Goal: Information Seeking & Learning: Check status

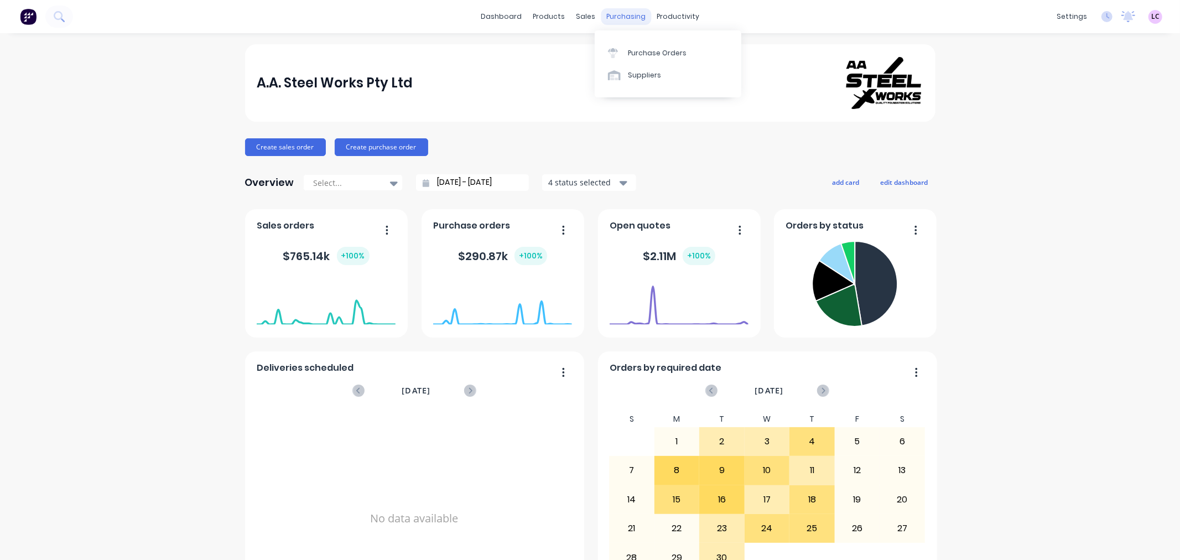
click at [626, 14] on div "purchasing" at bounding box center [626, 16] width 50 height 17
click at [670, 57] on div at bounding box center [664, 53] width 17 height 10
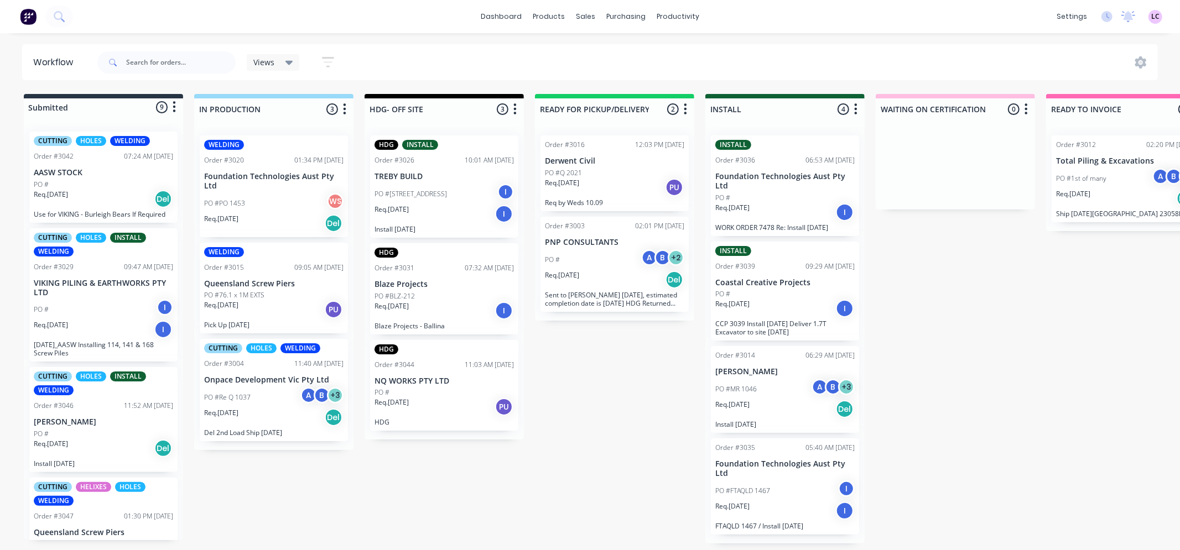
scroll to position [123, 0]
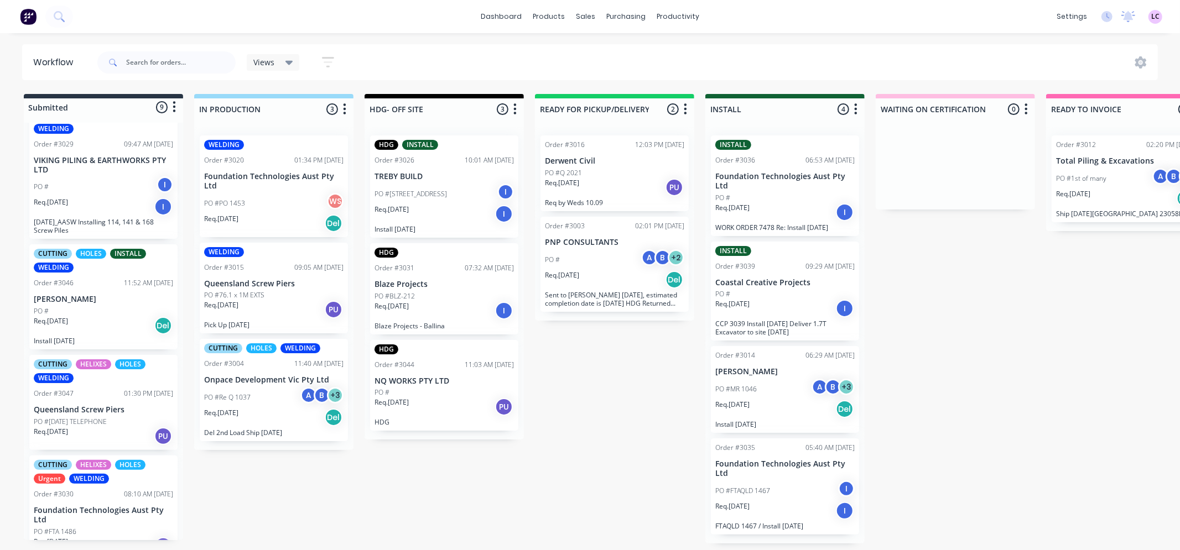
click at [263, 285] on p "Queensland Screw Piers" at bounding box center [273, 283] width 139 height 9
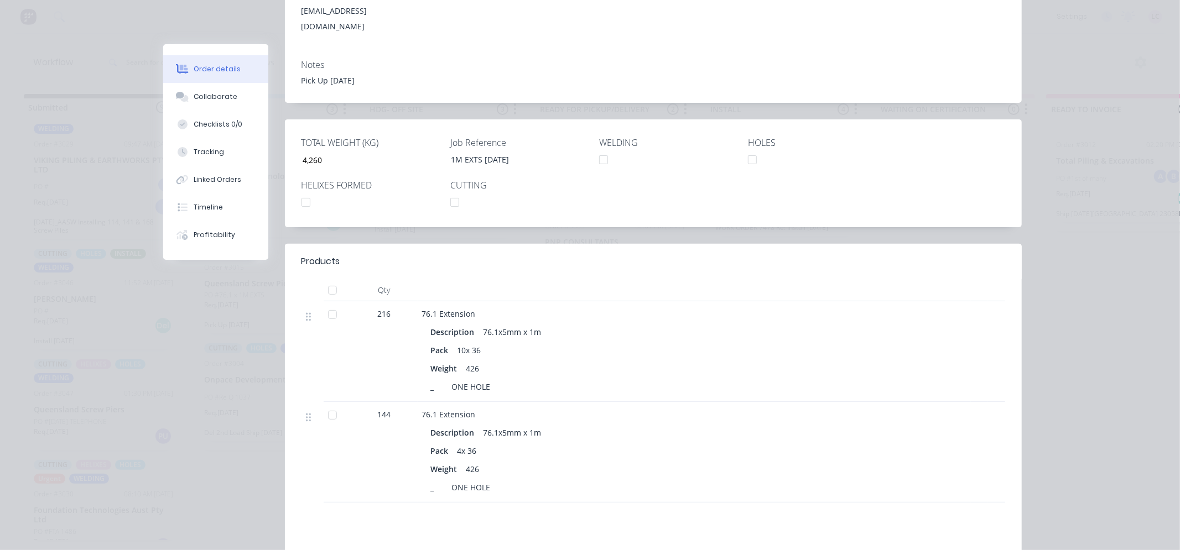
scroll to position [0, 0]
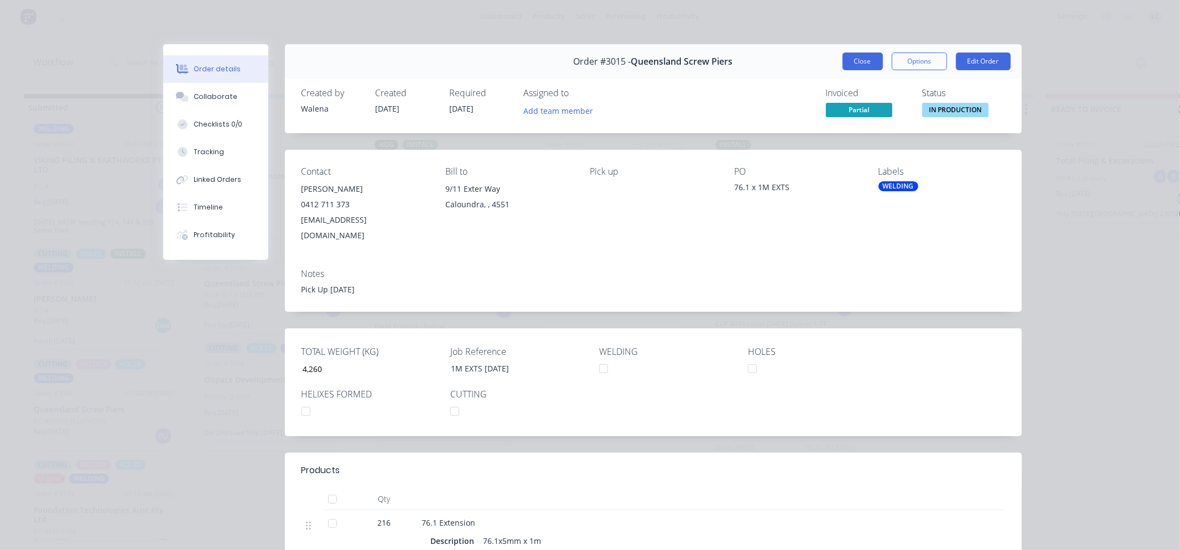
click at [867, 55] on button "Close" at bounding box center [862, 62] width 40 height 18
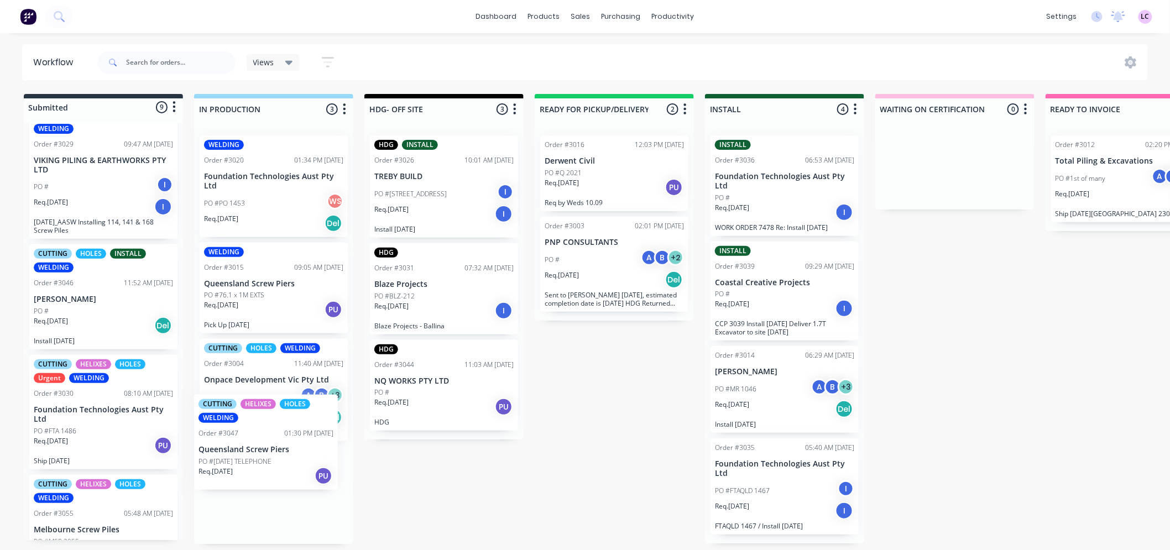
scroll to position [2, 0]
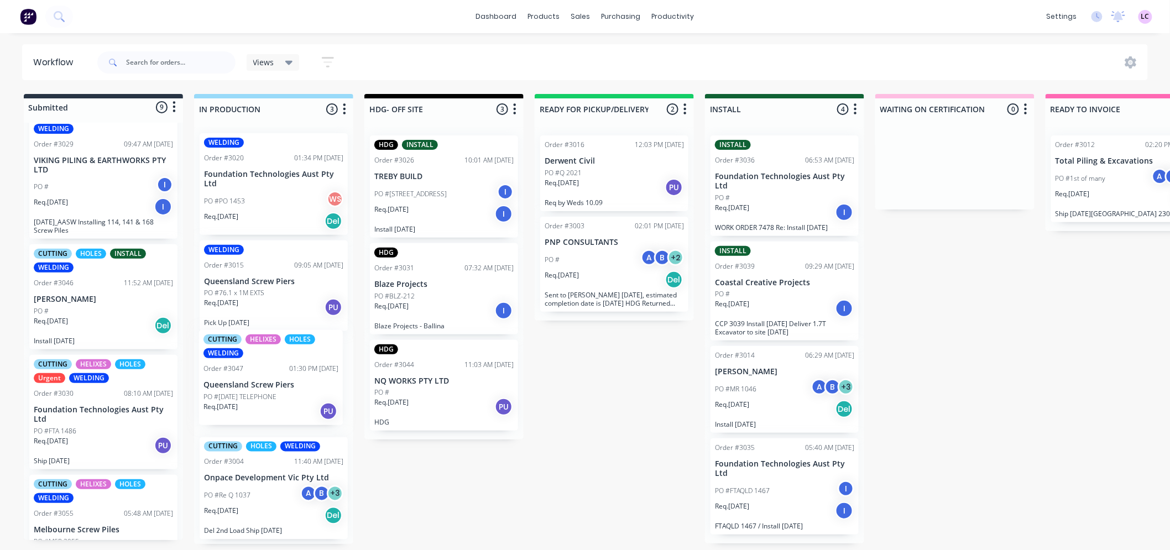
drag, startPoint x: 108, startPoint y: 404, endPoint x: 289, endPoint y: 379, distance: 182.0
click at [289, 379] on div "Submitted 9 Status colour #273444 hex #273444 Save Cancel Summaries Total order…" at bounding box center [754, 319] width 1524 height 450
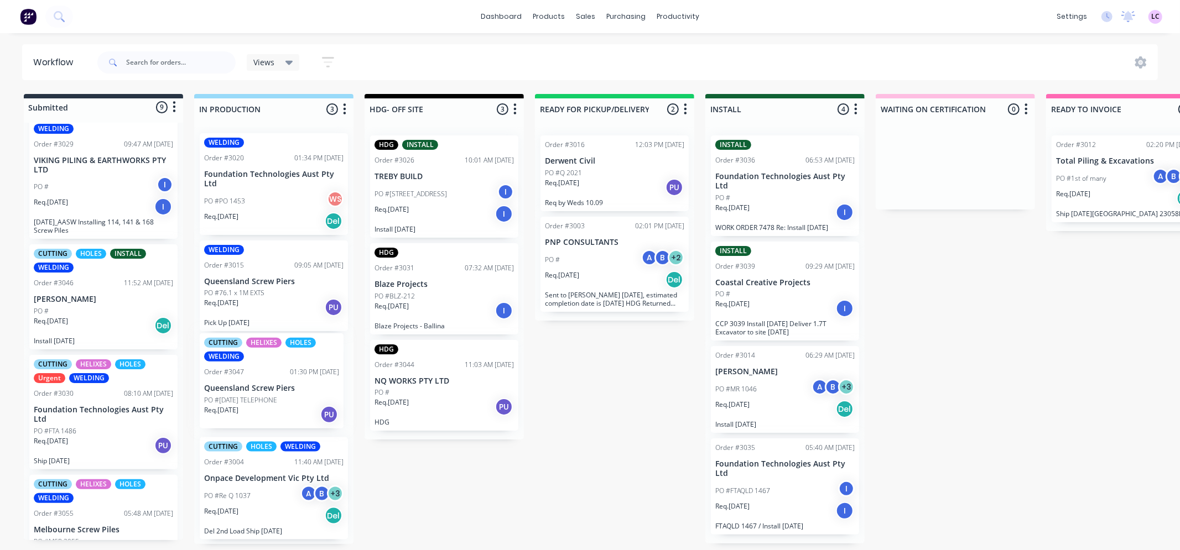
scroll to position [0, 0]
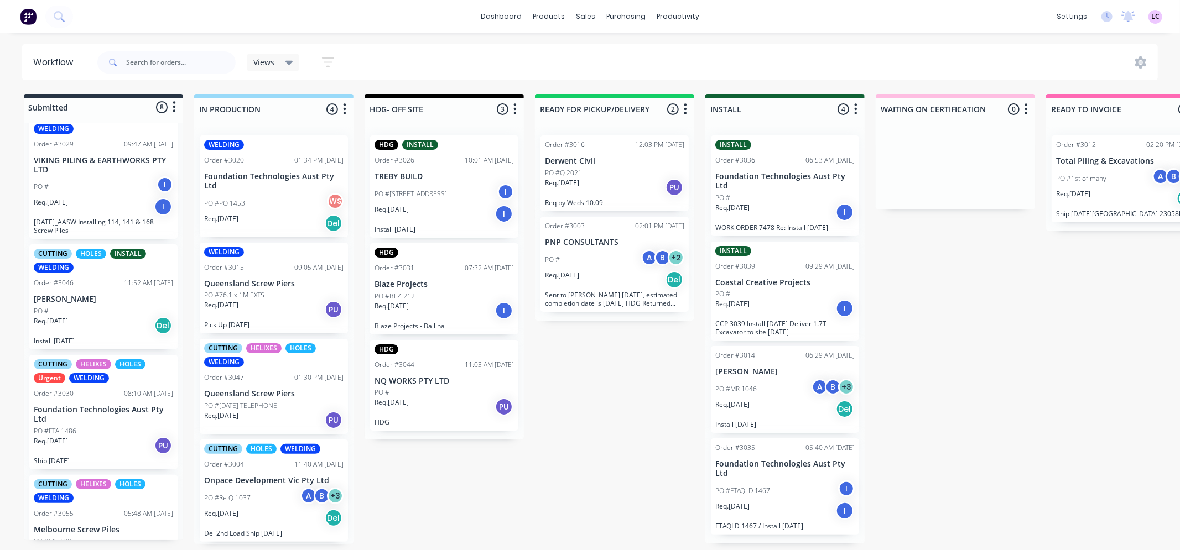
click at [253, 388] on div "CUTTING HELIXES HOLES WELDING Order #3047 01:30 PM [DATE] Queensland Screw Pier…" at bounding box center [274, 386] width 148 height 95
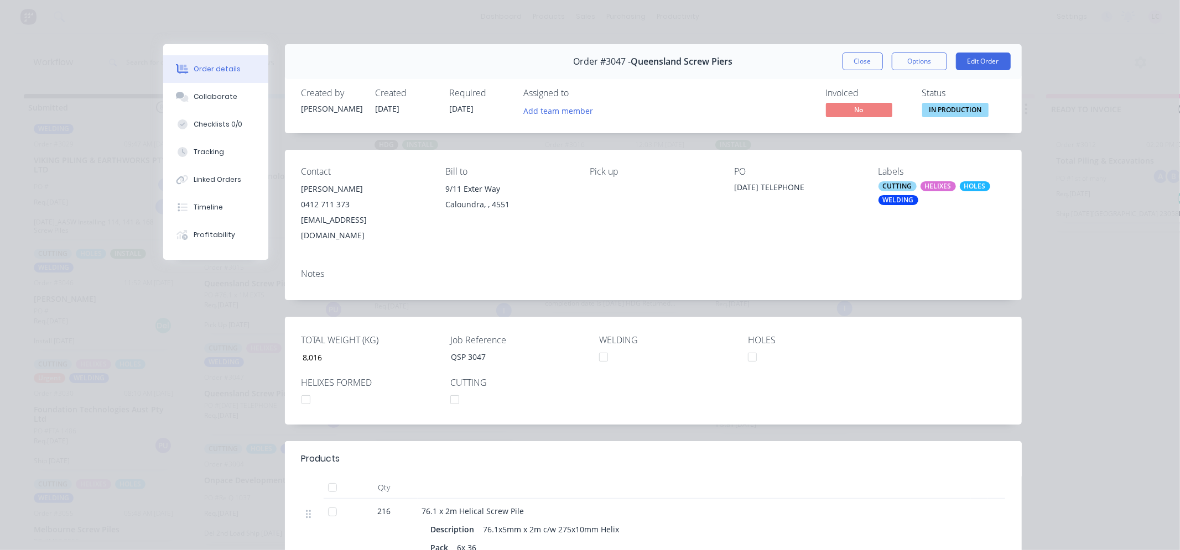
click at [923, 189] on div "HELIXES" at bounding box center [937, 186] width 35 height 10
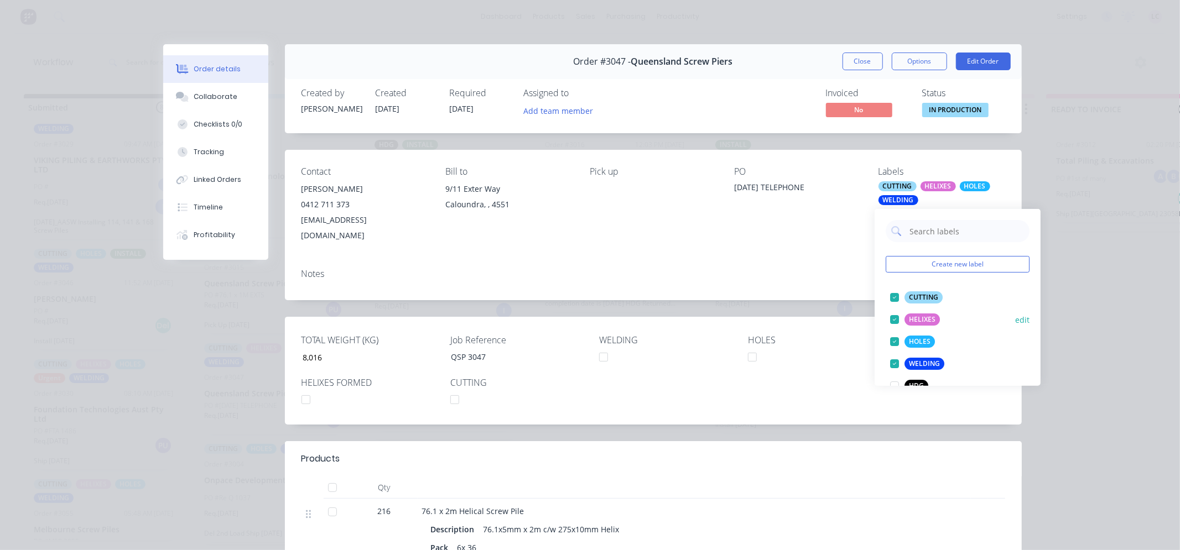
click at [910, 316] on div "HELIXES" at bounding box center [921, 320] width 35 height 12
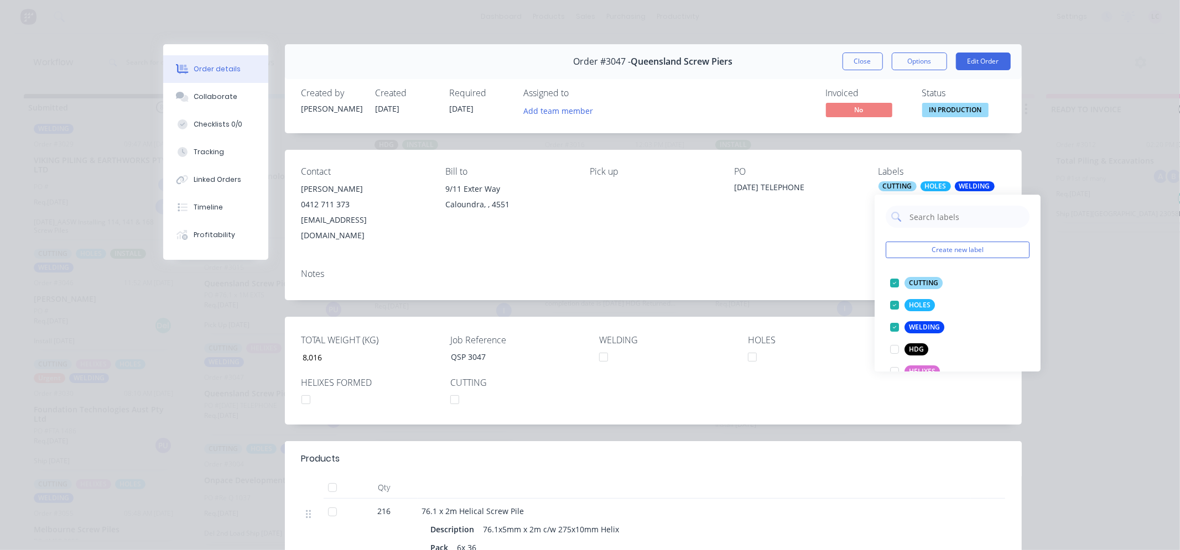
click at [808, 225] on div "PO [DATE] TELEPHONE" at bounding box center [797, 205] width 127 height 77
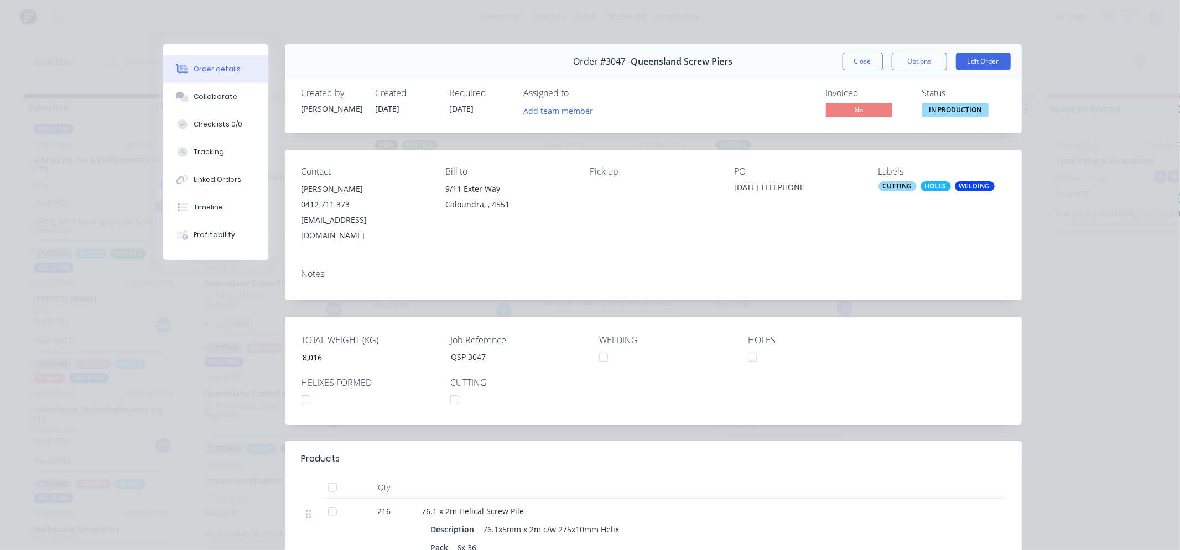
click at [302, 389] on div at bounding box center [306, 400] width 22 height 22
click at [859, 60] on button "Close" at bounding box center [862, 62] width 40 height 18
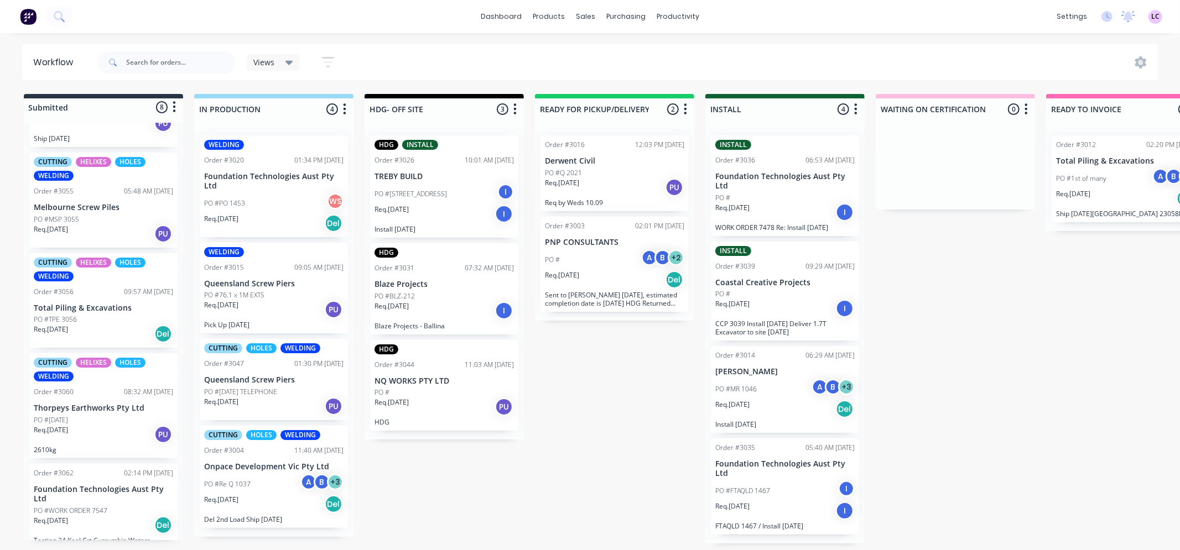
scroll to position [452, 0]
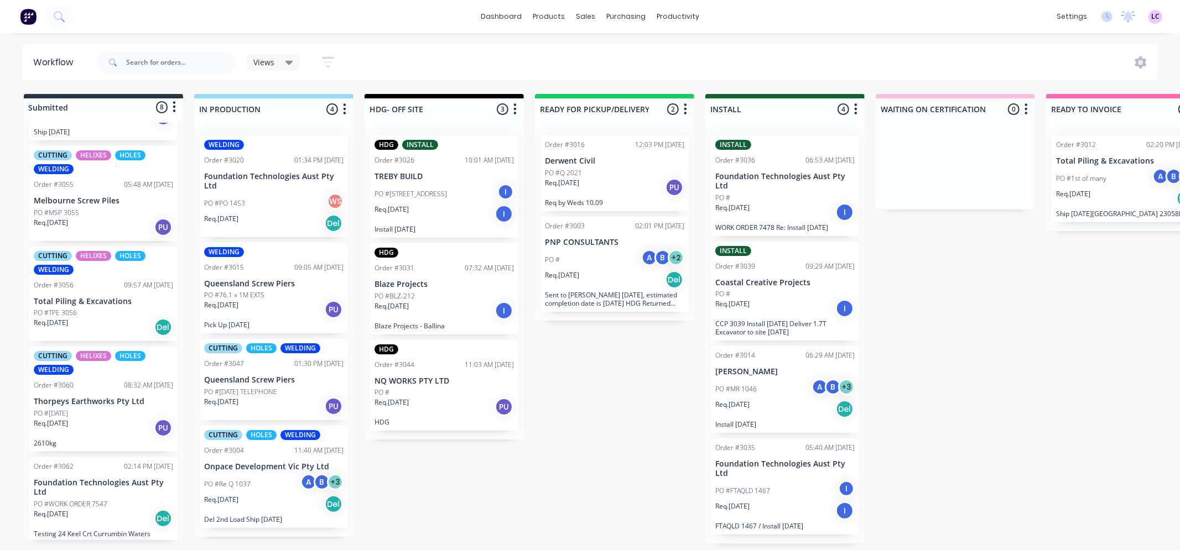
click at [104, 387] on div "Order #3060 08:32 AM [DATE]" at bounding box center [103, 386] width 139 height 10
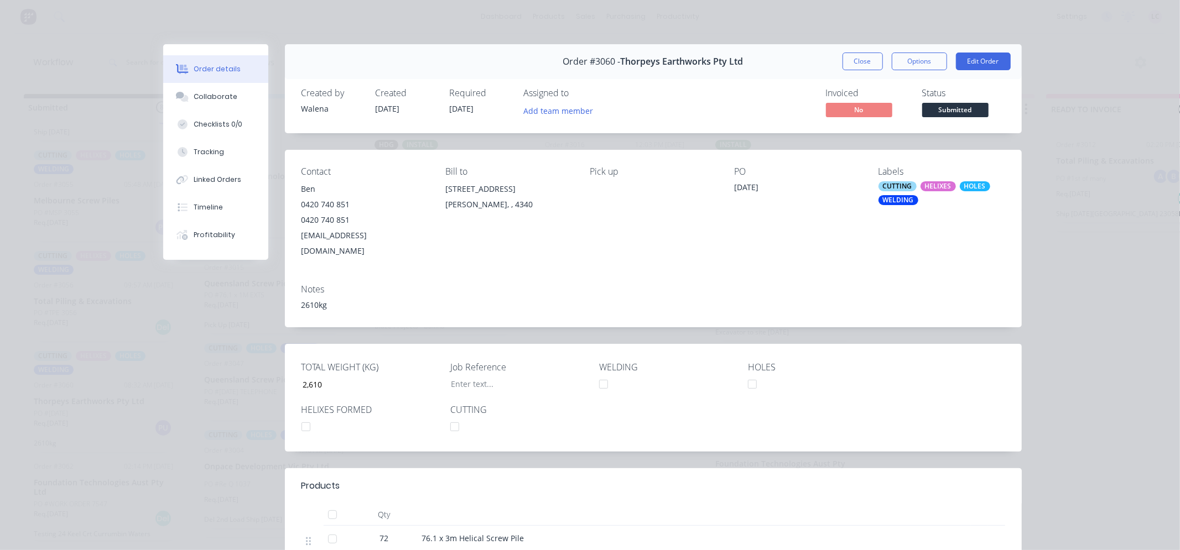
click at [933, 190] on div "HELIXES" at bounding box center [937, 186] width 35 height 10
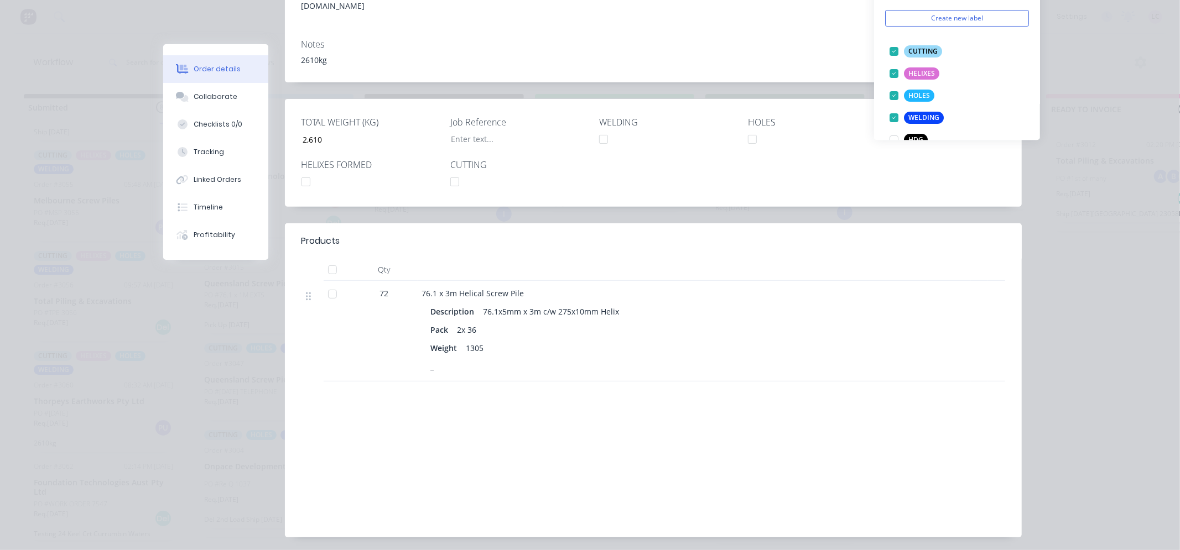
scroll to position [246, 0]
click at [441, 417] on div "Labour $0.00 Sub total $8,136.72 Tax $813.67 Total $8,950.39" at bounding box center [653, 469] width 704 height 104
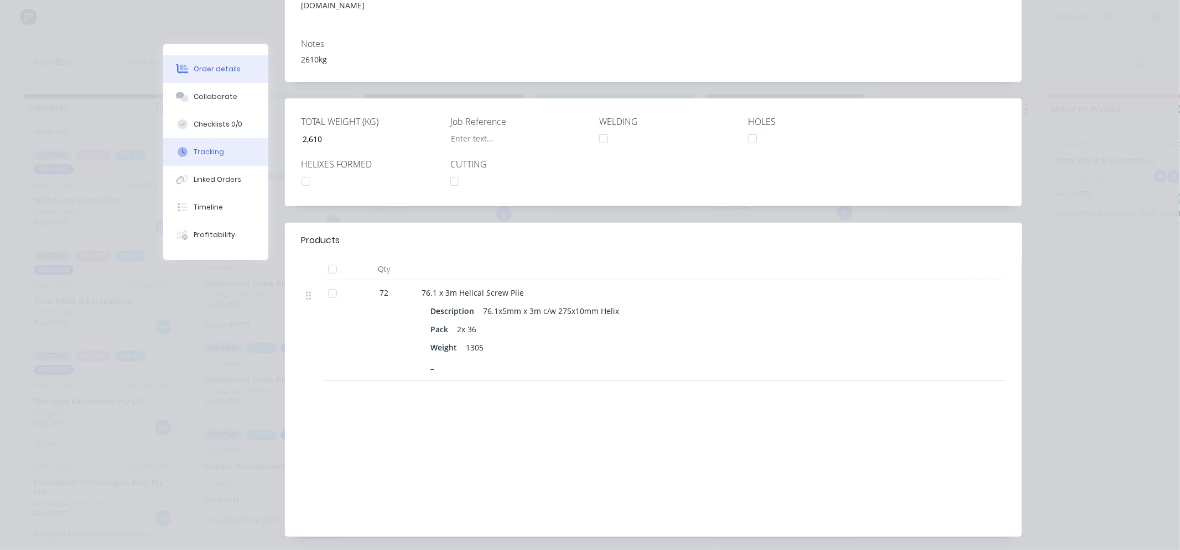
click at [209, 145] on button "Tracking" at bounding box center [215, 152] width 105 height 28
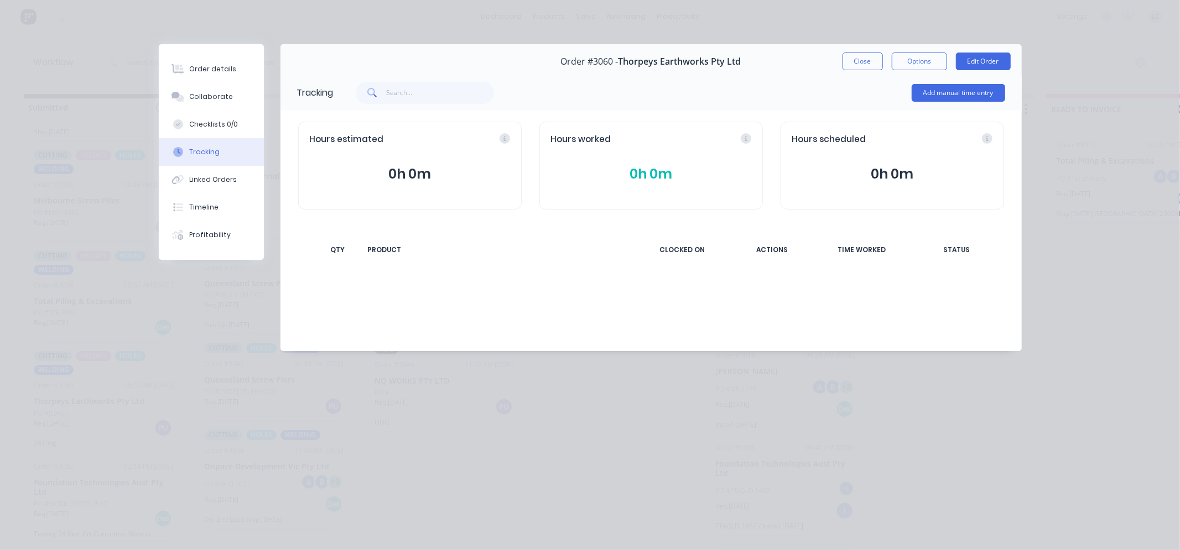
scroll to position [0, 0]
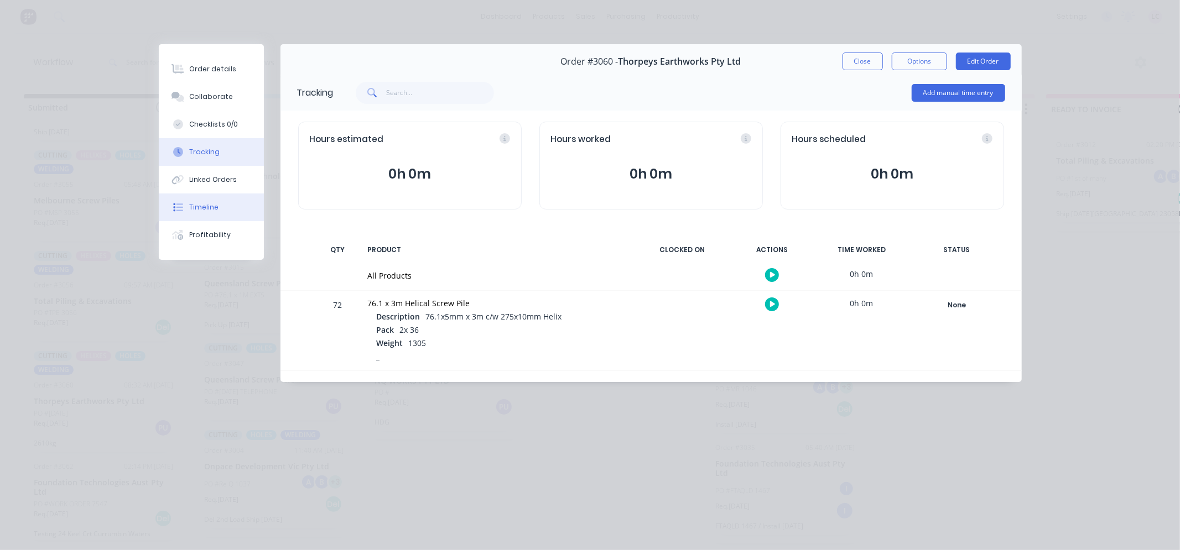
click at [216, 209] on div "Timeline" at bounding box center [203, 207] width 29 height 10
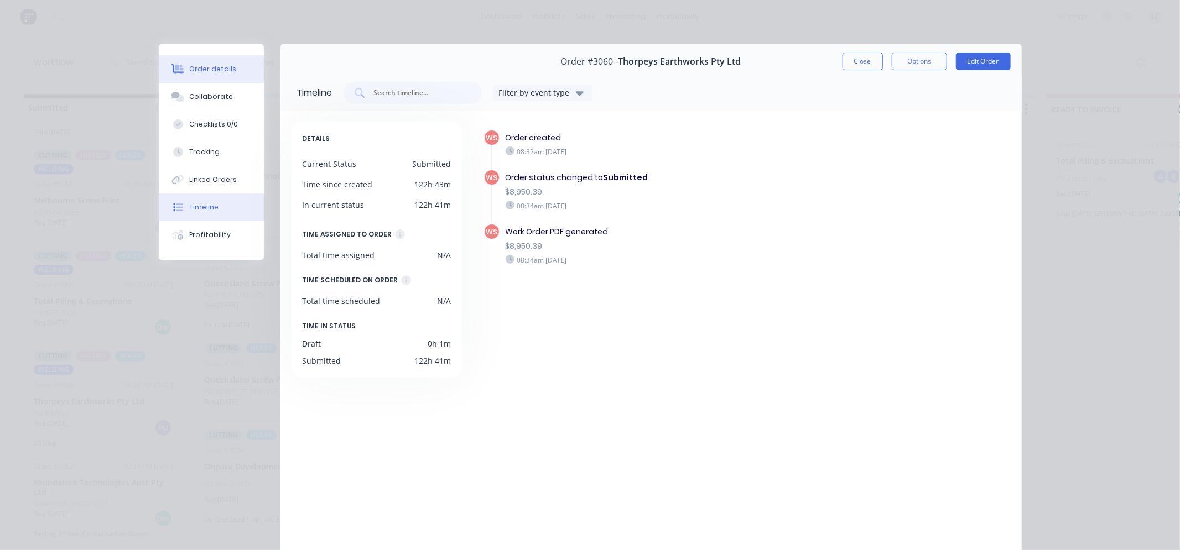
click at [229, 68] on button "Order details" at bounding box center [211, 69] width 105 height 28
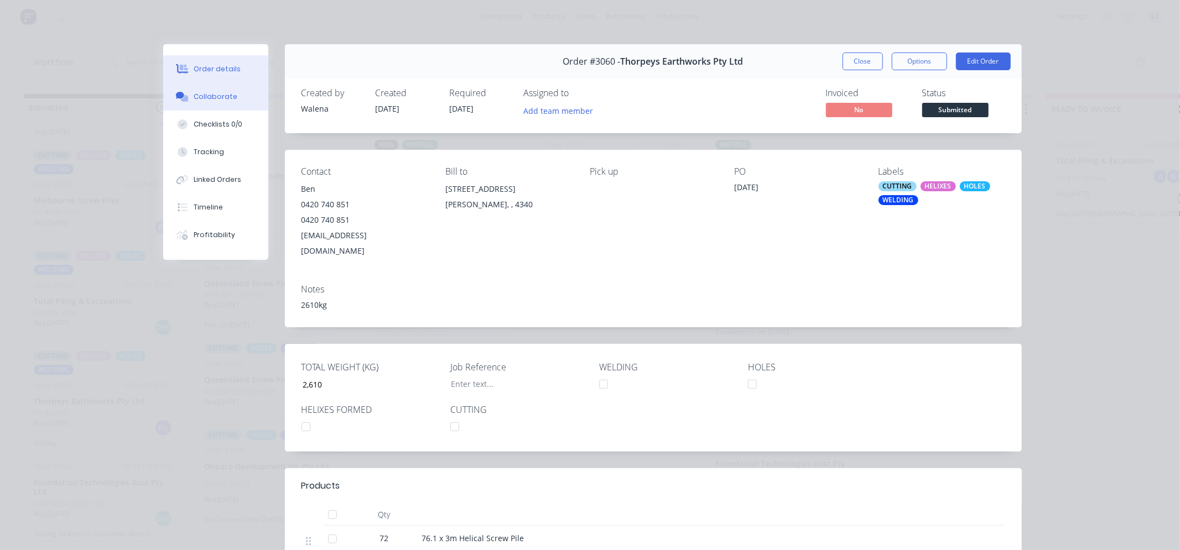
click at [231, 100] on button "Collaborate" at bounding box center [215, 97] width 105 height 28
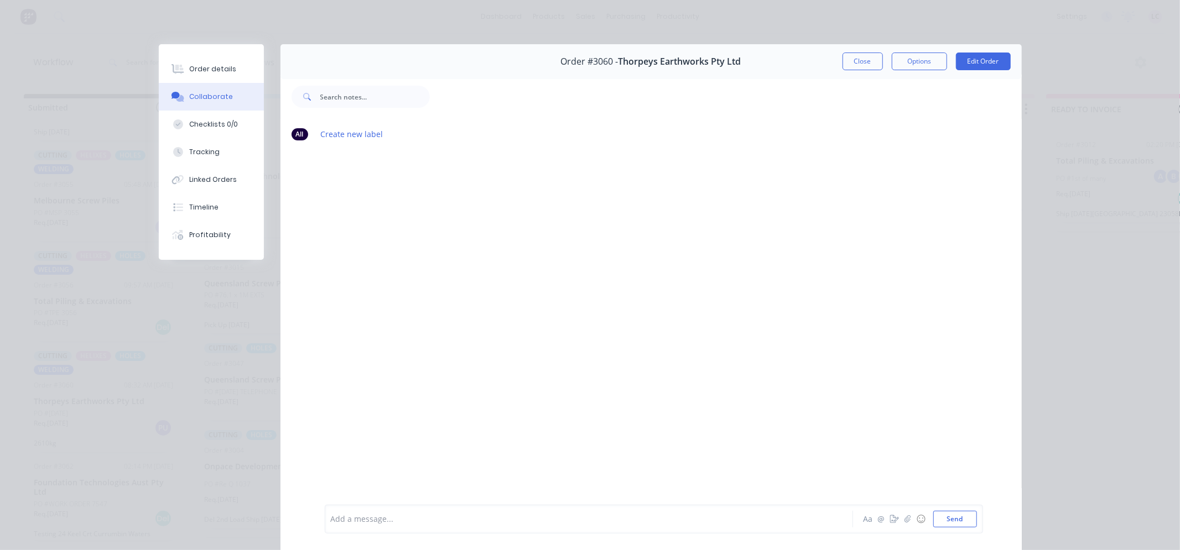
click at [368, 526] on div "Add a message..." at bounding box center [573, 519] width 485 height 17
click at [861, 63] on button "Close" at bounding box center [862, 62] width 40 height 18
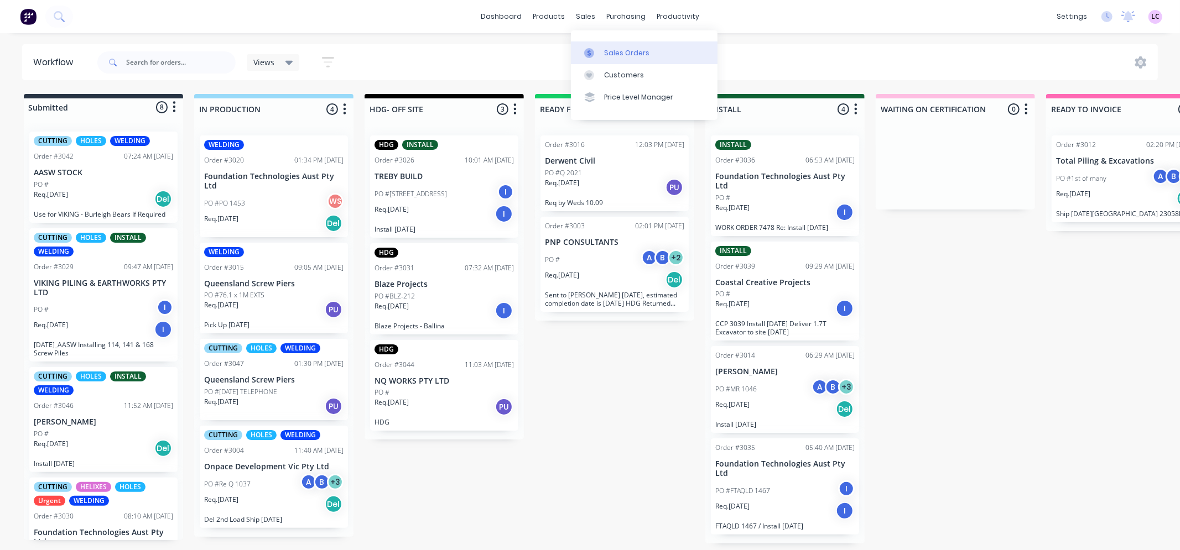
click at [594, 53] on div at bounding box center [592, 53] width 17 height 10
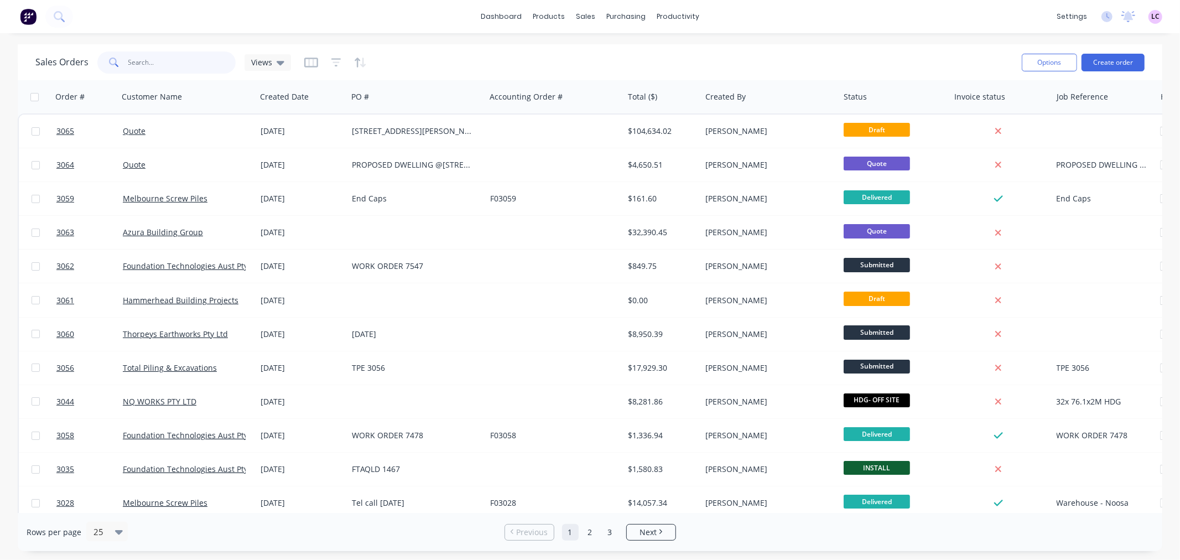
click at [173, 56] on input "text" at bounding box center [182, 62] width 108 height 22
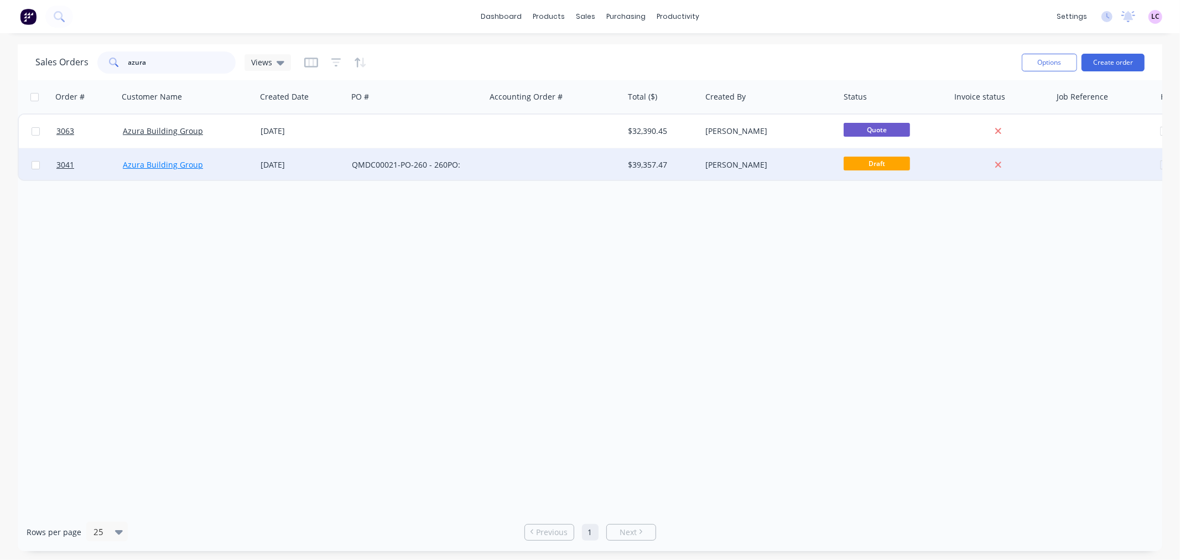
type input "azura"
click at [190, 161] on link "Azura Building Group" at bounding box center [163, 164] width 80 height 11
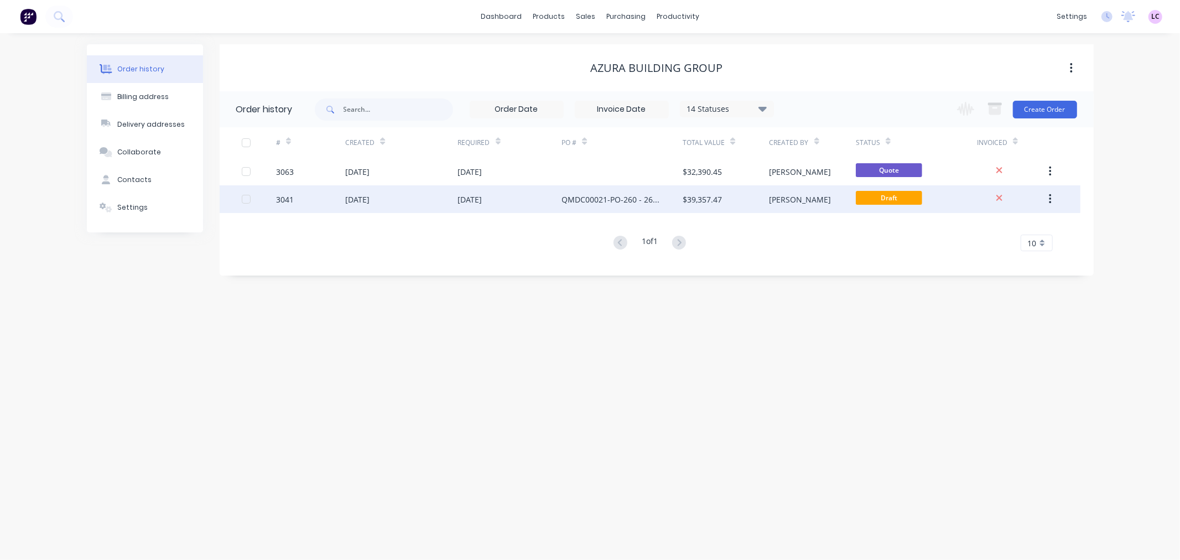
click at [280, 199] on div "3041" at bounding box center [285, 200] width 18 height 12
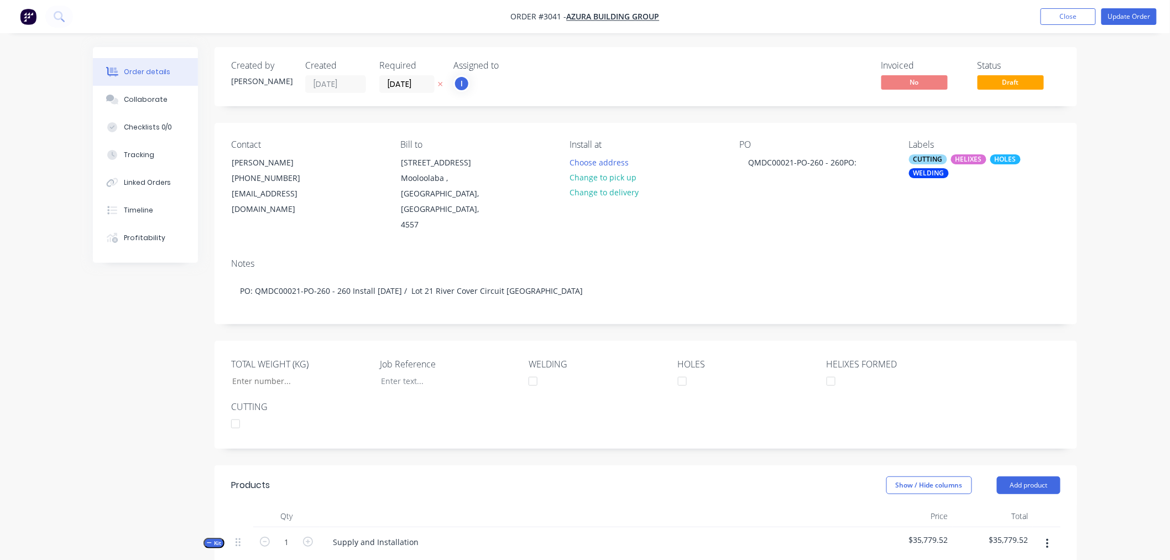
type input "7,435"
click at [971, 158] on div "HELIXES" at bounding box center [968, 159] width 35 height 10
click at [958, 290] on div "HELIXES" at bounding box center [956, 292] width 35 height 12
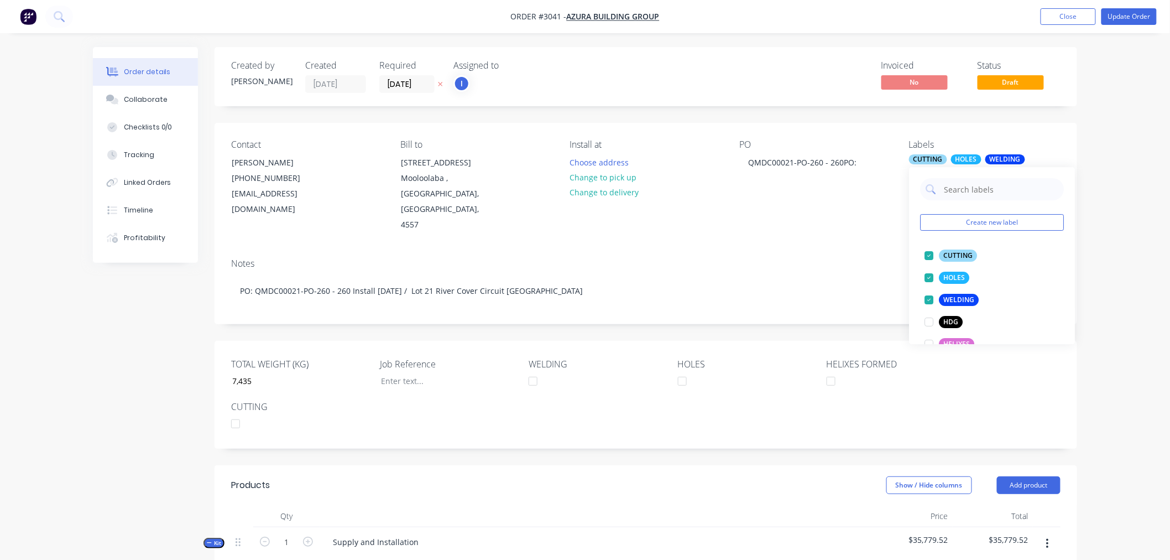
click at [793, 249] on div "Notes PO: QMDC00021-PO-260 - 260 Install [DATE] / Lot 21 River Cover Circuit [G…" at bounding box center [646, 286] width 863 height 74
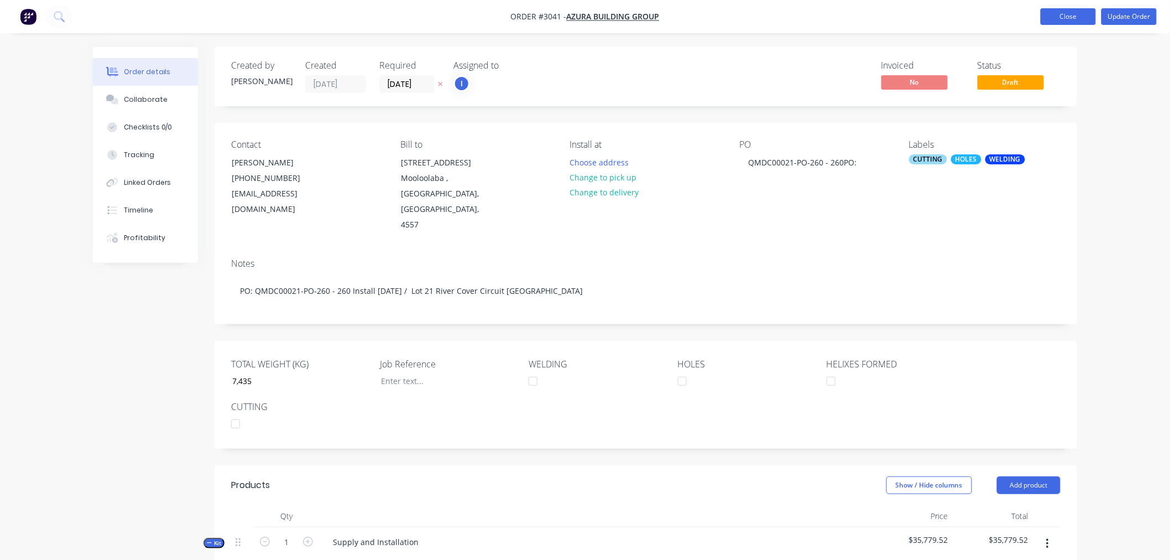
click at [1068, 18] on button "Close" at bounding box center [1068, 16] width 55 height 17
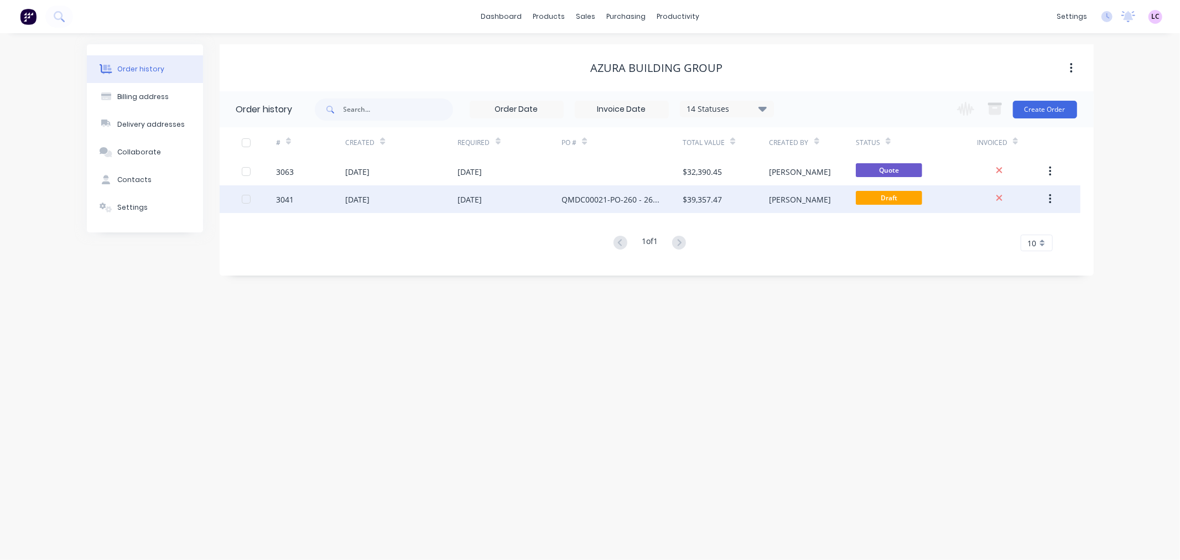
click at [283, 197] on div "3041" at bounding box center [285, 200] width 18 height 12
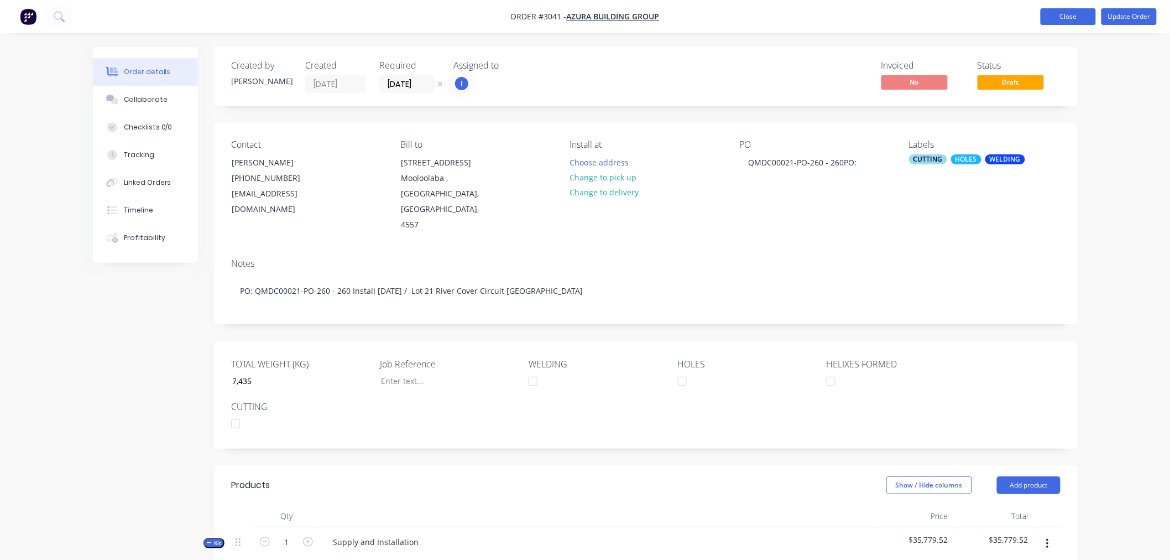
click at [1050, 21] on button "Close" at bounding box center [1068, 16] width 55 height 17
